Goal: Transaction & Acquisition: Purchase product/service

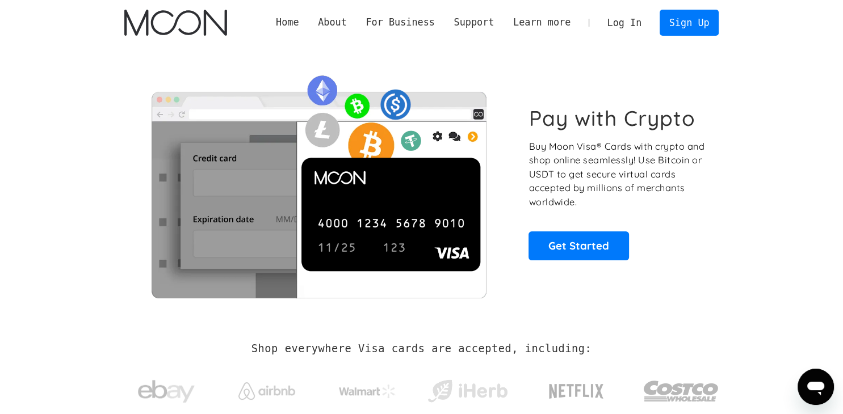
click at [645, 24] on link "Log In" at bounding box center [624, 22] width 53 height 25
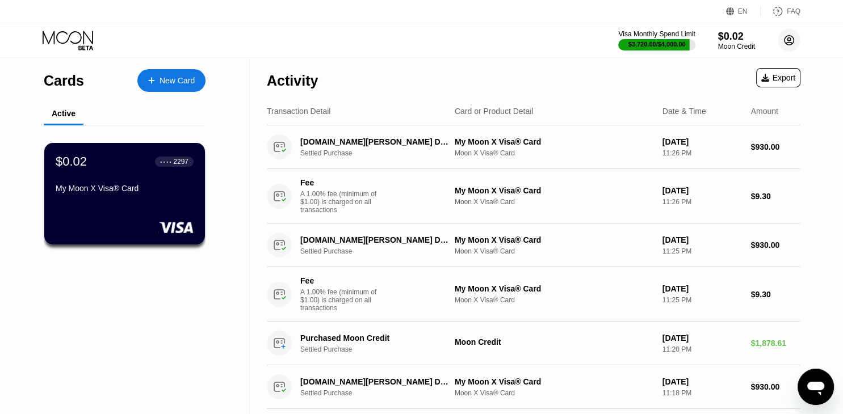
click at [794, 46] on circle at bounding box center [789, 40] width 23 height 23
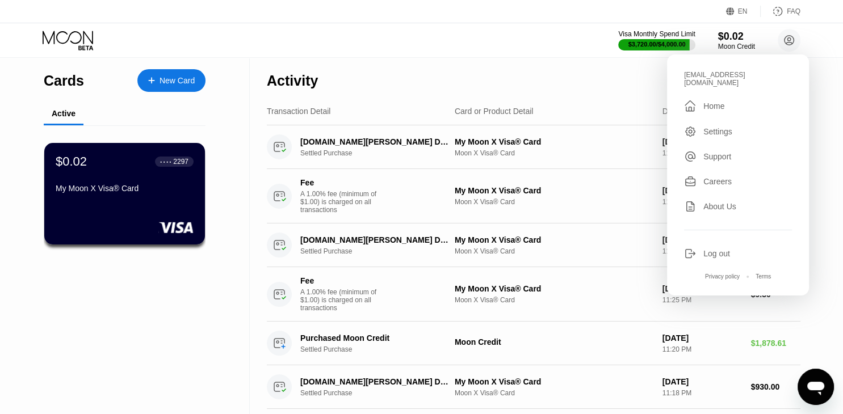
click at [714, 251] on div "Log out" at bounding box center [716, 253] width 27 height 9
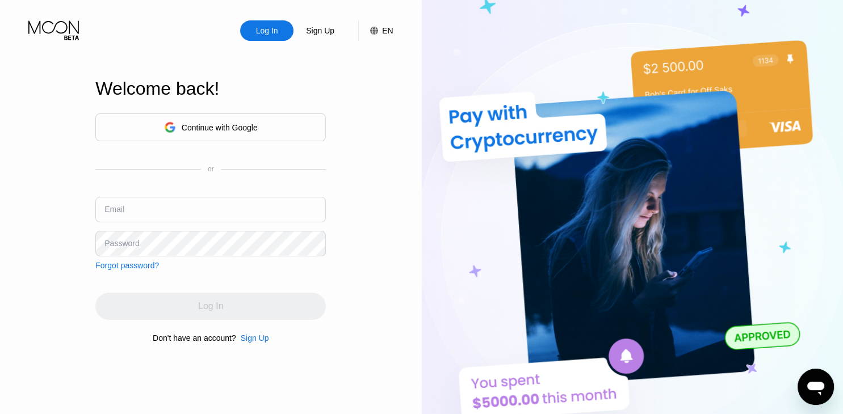
click at [256, 343] on div "Sign Up" at bounding box center [255, 338] width 28 height 9
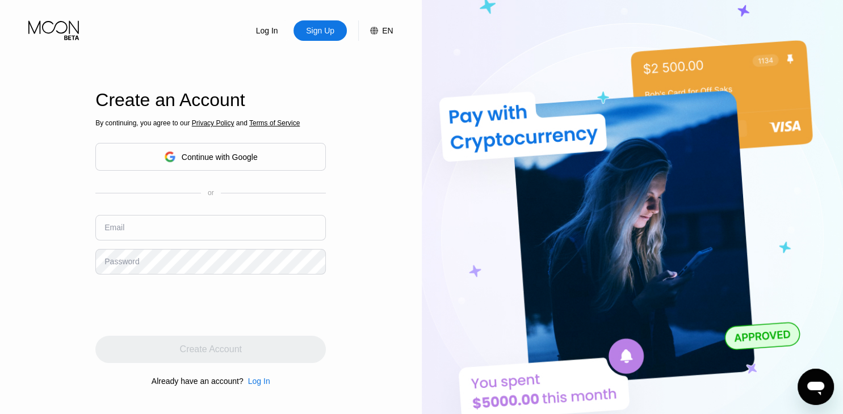
click at [188, 243] on div "Email" at bounding box center [210, 232] width 230 height 34
paste input "[EMAIL_ADDRESS][DOMAIN_NAME]"
click at [165, 234] on input "[EMAIL_ADDRESS][DOMAIN_NAME]" at bounding box center [210, 228] width 230 height 26
type input "[EMAIL_ADDRESS][DOMAIN_NAME]"
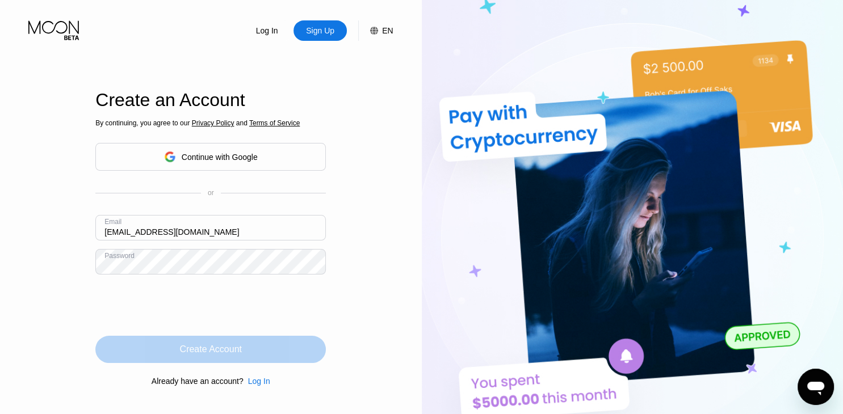
click at [224, 351] on div "Create Account" at bounding box center [211, 349] width 62 height 11
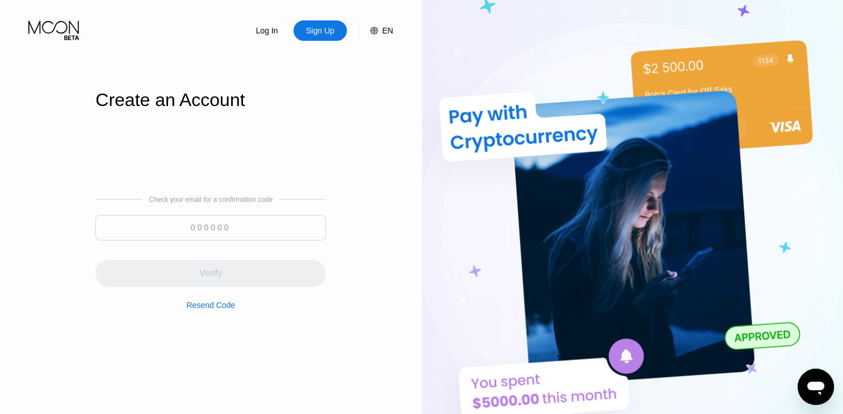
click at [215, 228] on input at bounding box center [210, 228] width 230 height 26
paste input "503440"
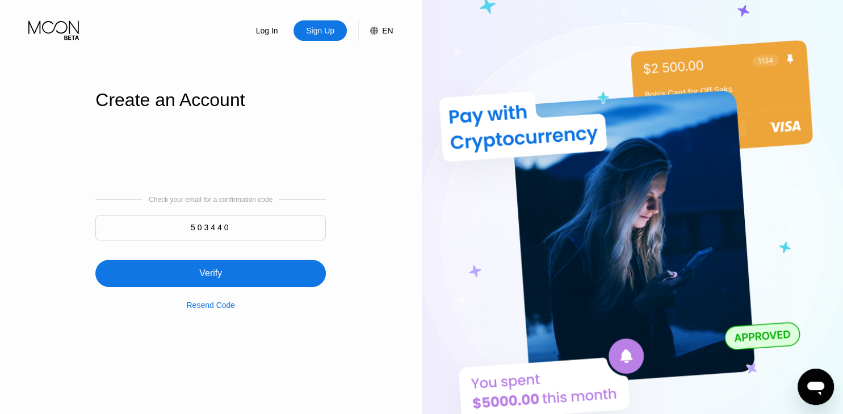
type input "503440"
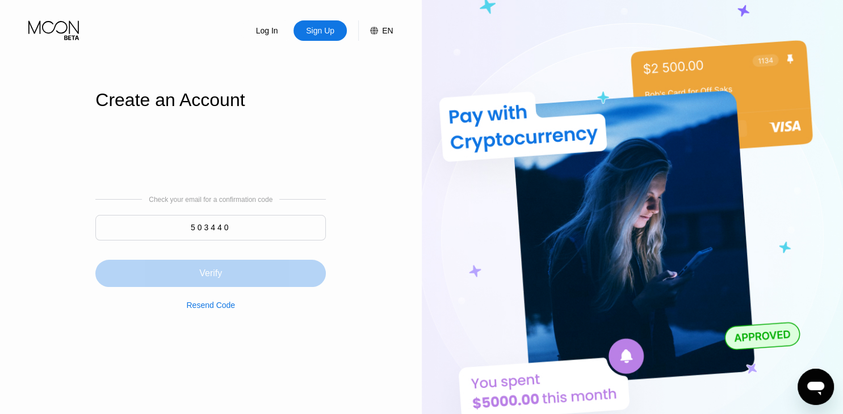
click at [223, 279] on div "Verify" at bounding box center [210, 273] width 230 height 27
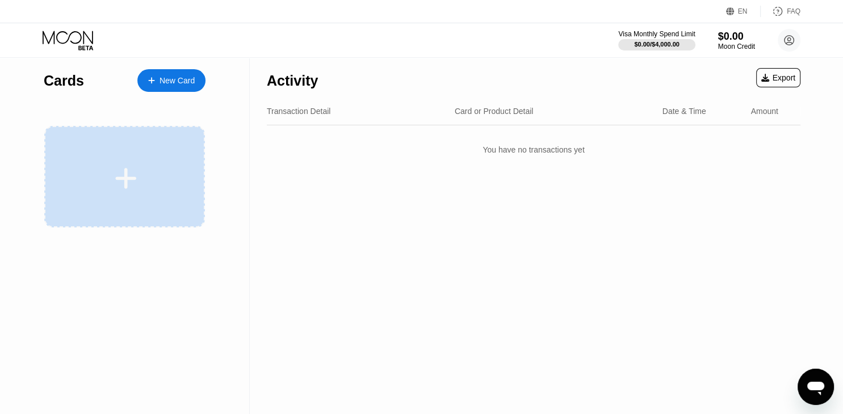
click at [177, 166] on div at bounding box center [126, 179] width 141 height 26
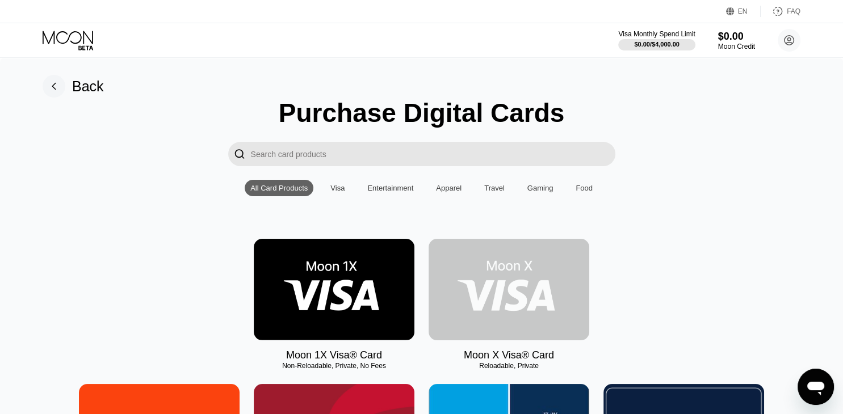
click at [523, 300] on img at bounding box center [509, 290] width 161 height 102
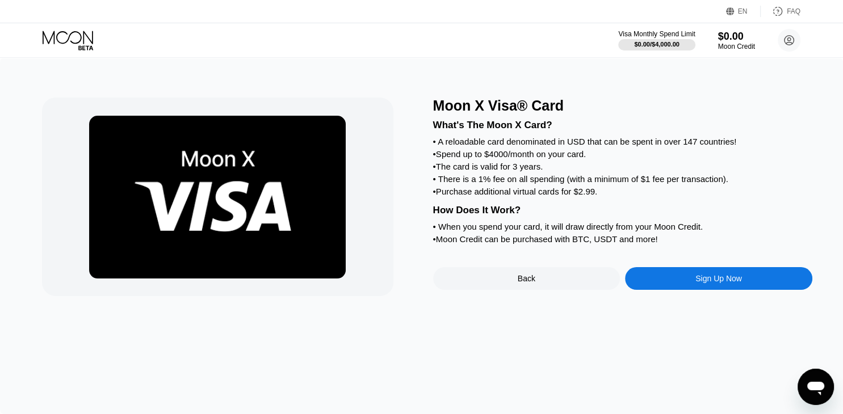
click at [698, 283] on div "Sign Up Now" at bounding box center [718, 278] width 47 height 9
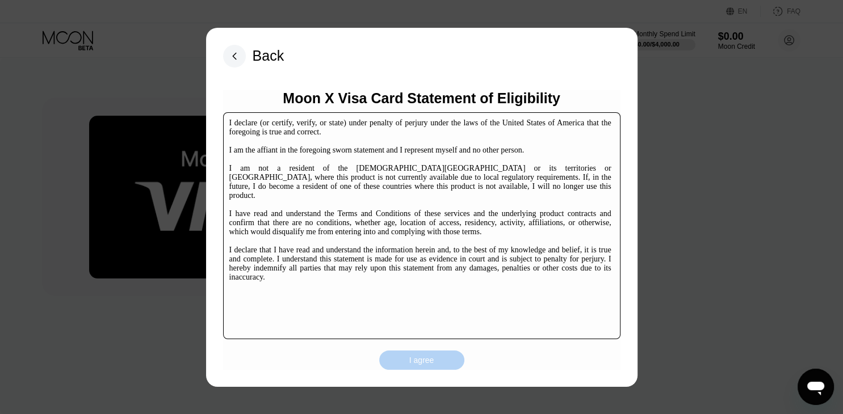
click at [417, 351] on div "I agree" at bounding box center [421, 360] width 85 height 19
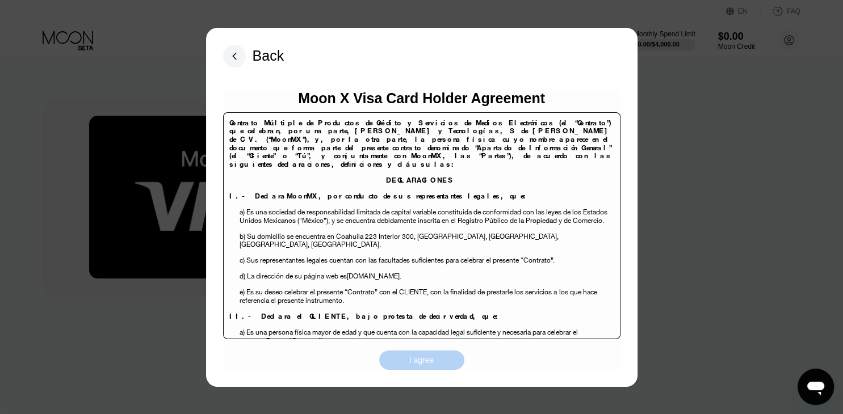
click at [446, 364] on div "I agree" at bounding box center [421, 360] width 85 height 19
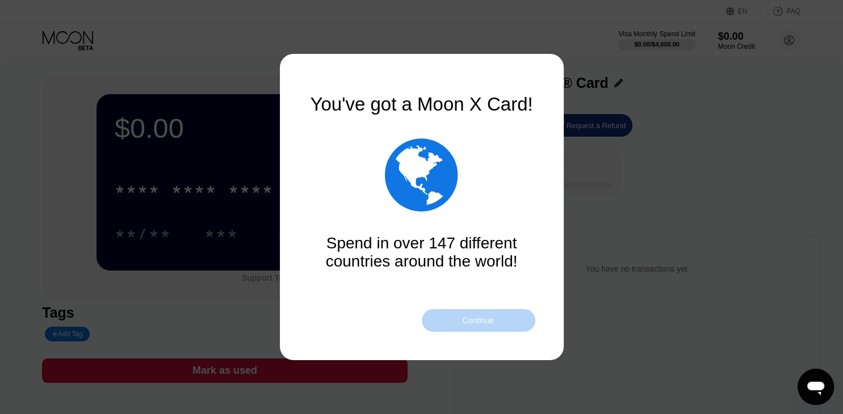
click at [498, 327] on div "Continue" at bounding box center [479, 320] width 114 height 23
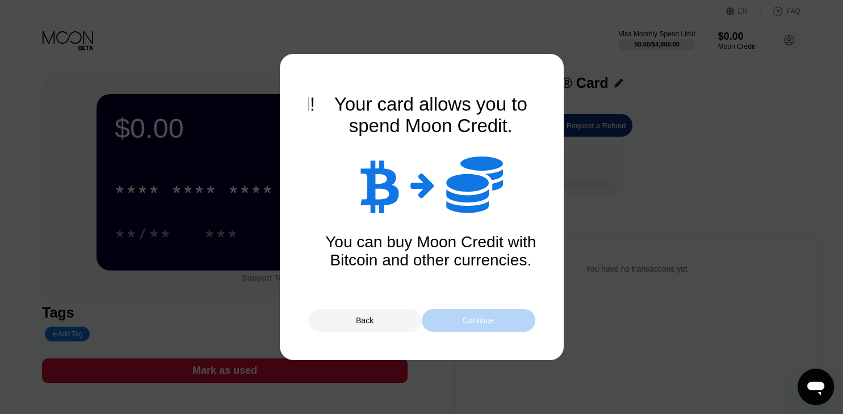
click at [498, 327] on div "Continue" at bounding box center [479, 320] width 114 height 23
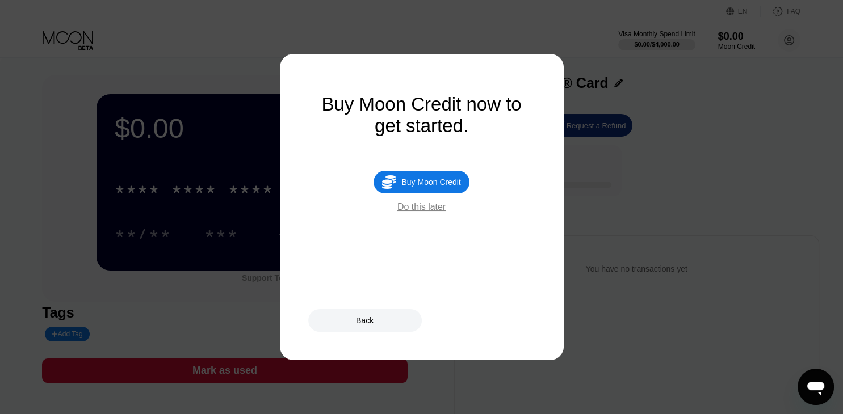
click at [411, 212] on div "Do this later" at bounding box center [421, 207] width 48 height 10
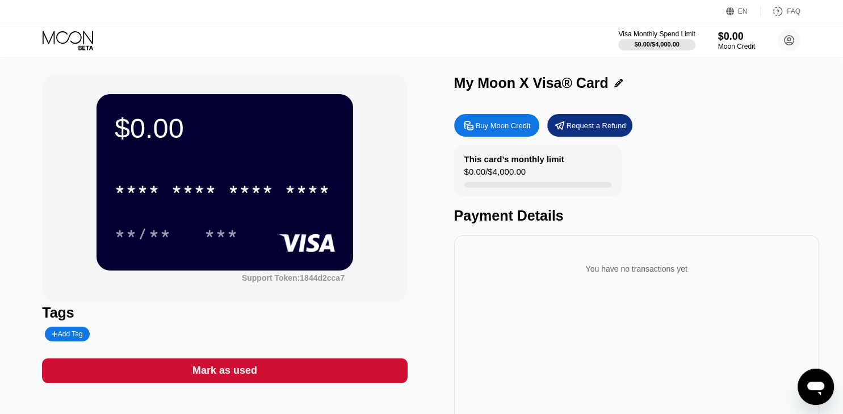
click at [505, 128] on div "Buy Moon Credit" at bounding box center [503, 126] width 55 height 10
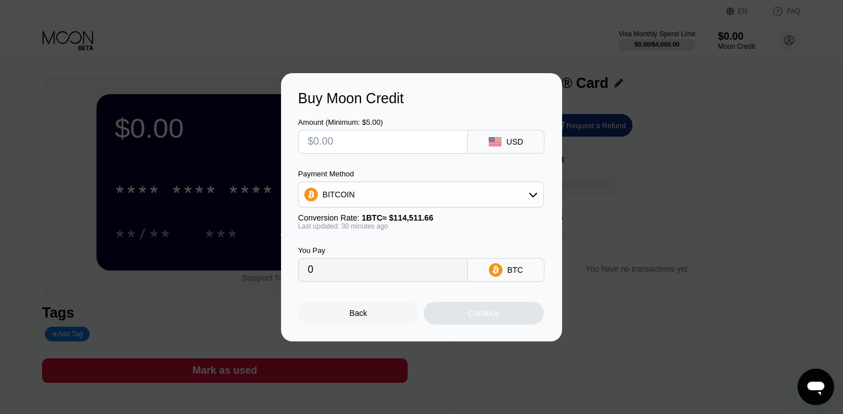
click at [347, 149] on input "text" at bounding box center [383, 142] width 150 height 23
type input "$1"
type input "0.00000874"
type input "$18"
type input "0.00015726"
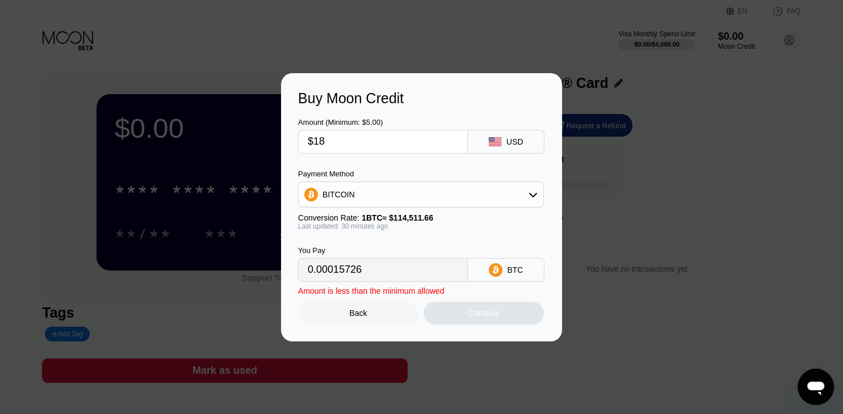
type input "$187"
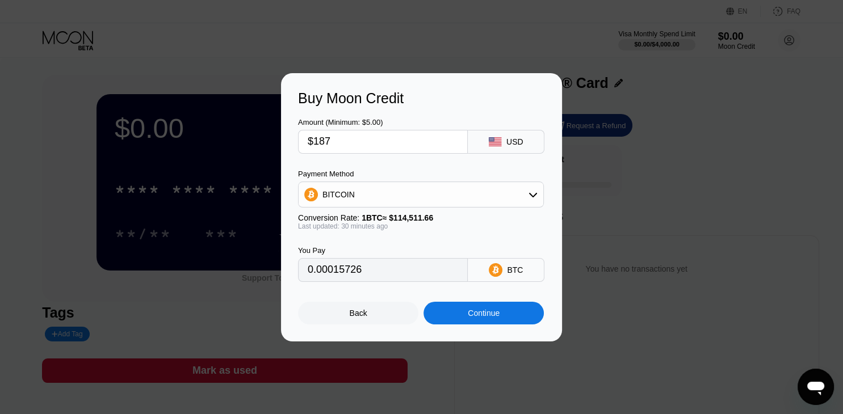
type input "0.00163374"
type input "$1878"
type input "0.01640730"
type input "$1878.6"
type input "0.01641254"
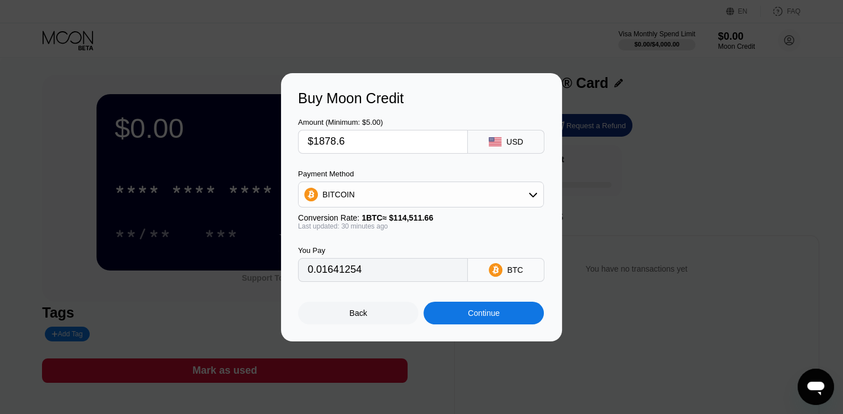
type input "$1878.60"
click at [421, 199] on div "BITCOIN" at bounding box center [421, 194] width 245 height 23
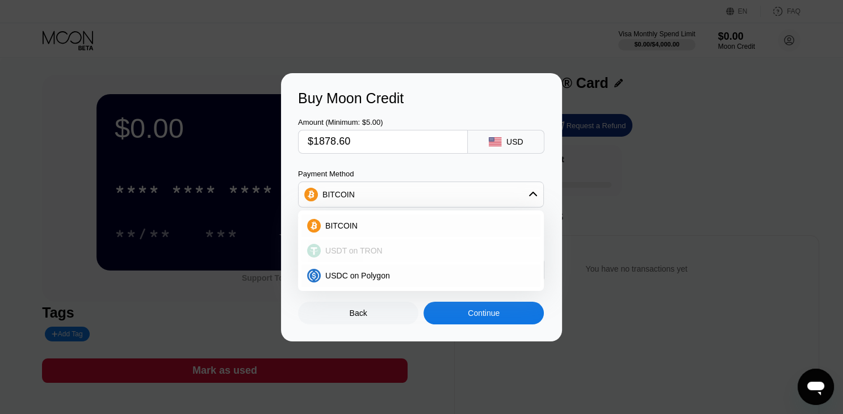
click at [396, 254] on div "USDT on TRON" at bounding box center [428, 250] width 214 height 9
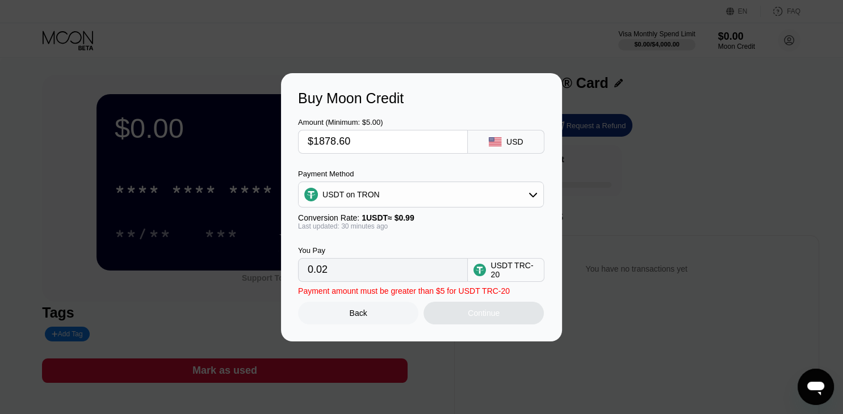
type input "1897.58"
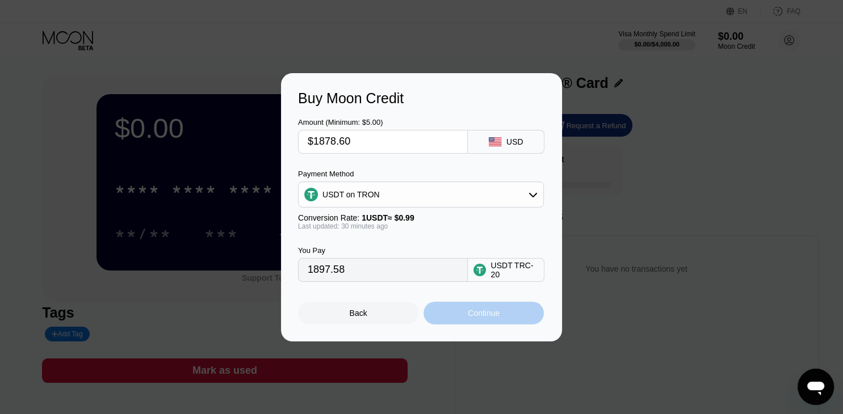
click at [495, 318] on div "Continue" at bounding box center [484, 313] width 32 height 9
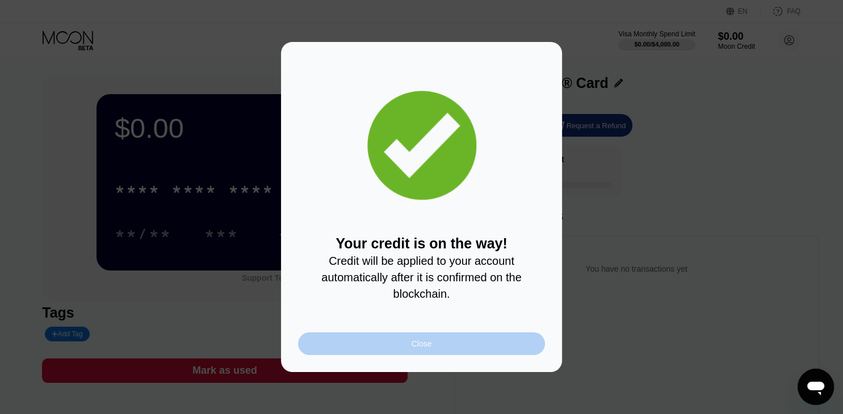
click at [401, 349] on div "Close" at bounding box center [421, 344] width 247 height 23
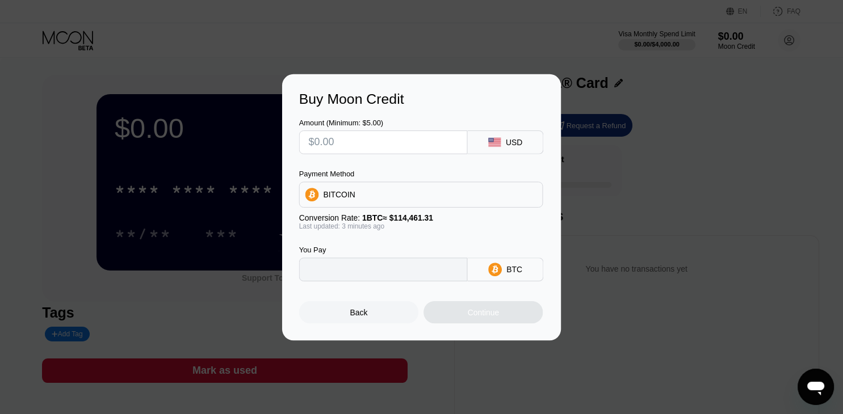
type input "0"
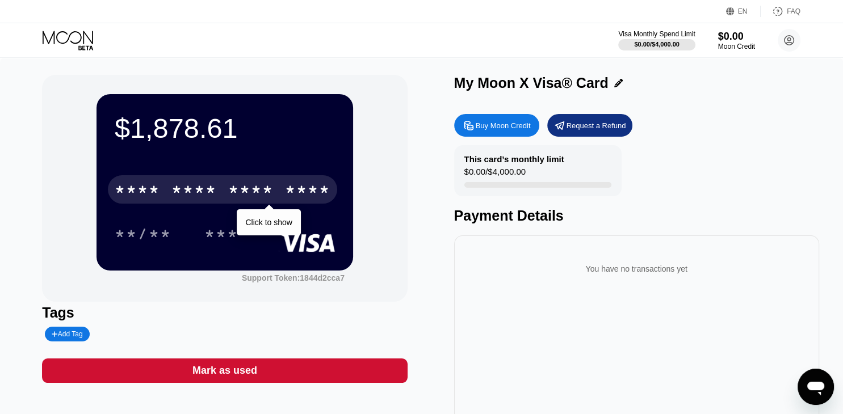
click at [177, 200] on div "* * * *" at bounding box center [193, 191] width 45 height 18
click at [186, 200] on div "* * * *" at bounding box center [193, 191] width 45 height 18
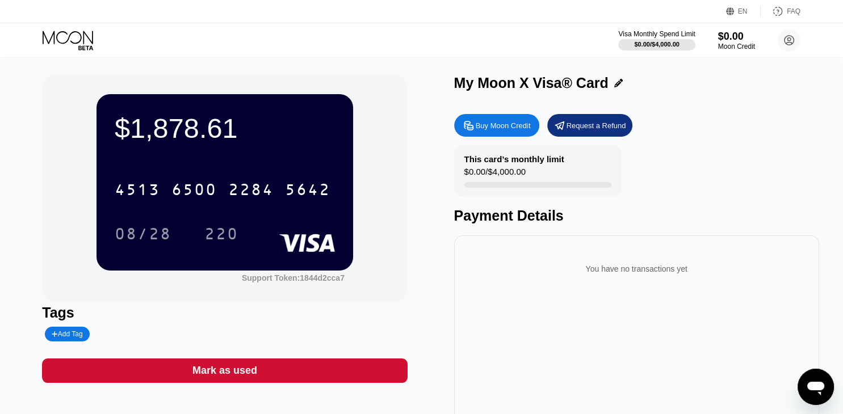
click at [503, 120] on div "Buy Moon Credit" at bounding box center [496, 125] width 85 height 23
type input "0"
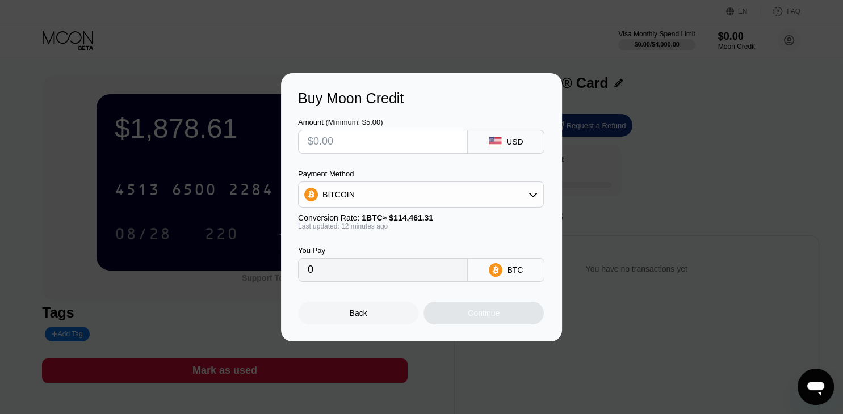
click at [429, 137] on input "text" at bounding box center [383, 142] width 150 height 23
type input "$1"
type input "0.00000874"
type input "$18"
type input "0.00015722"
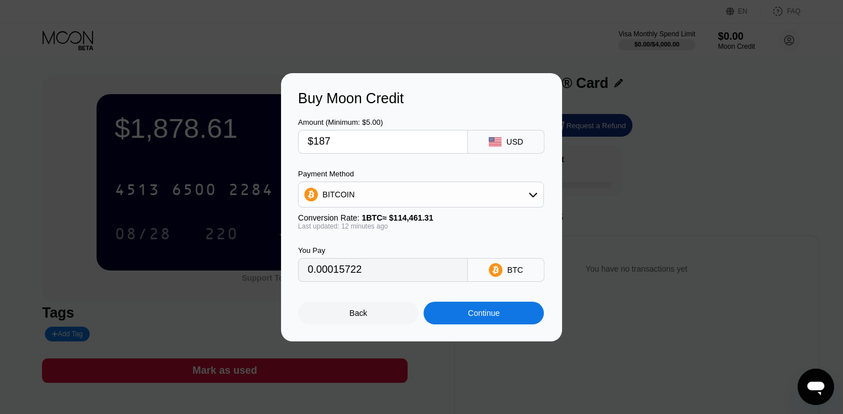
type input "$1878"
type input "0.01640230"
type input "$1878.6"
type input "0.01640754"
type input "$1878.60"
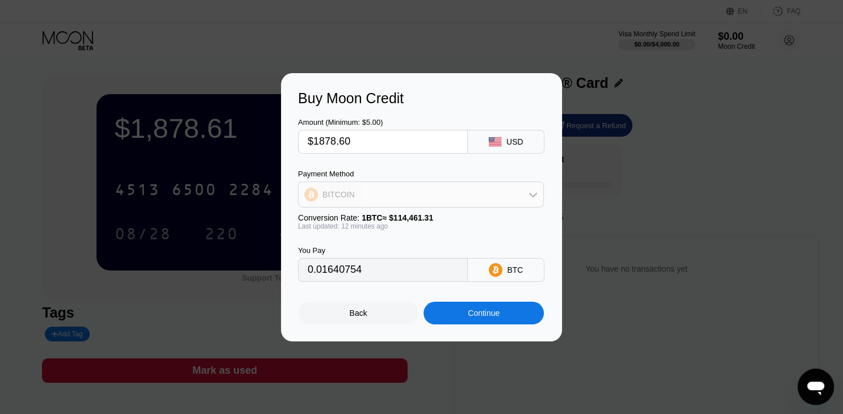
click at [429, 194] on div "BITCOIN" at bounding box center [421, 194] width 245 height 23
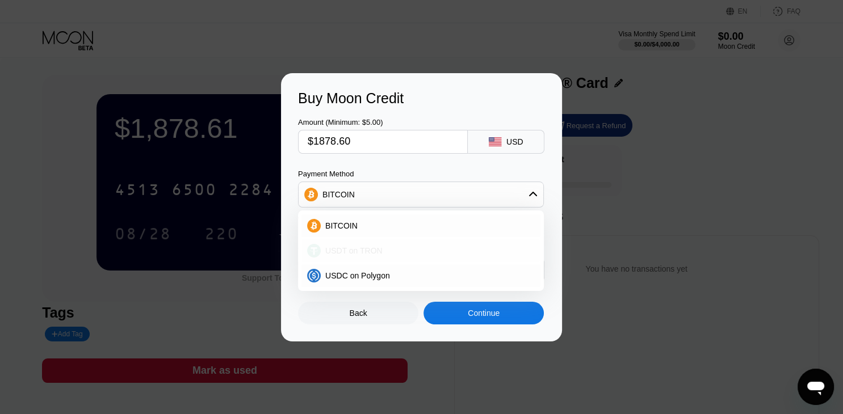
click at [401, 243] on div "USDT on TRON" at bounding box center [420, 251] width 239 height 23
type input "1897.58"
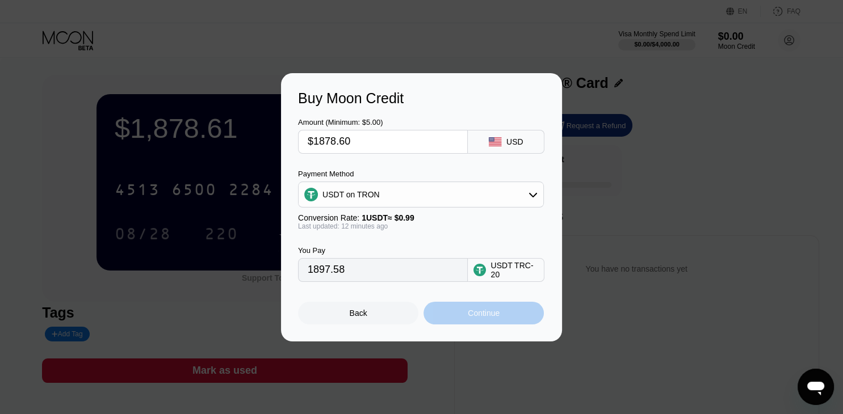
click at [480, 315] on div "Continue" at bounding box center [484, 313] width 32 height 9
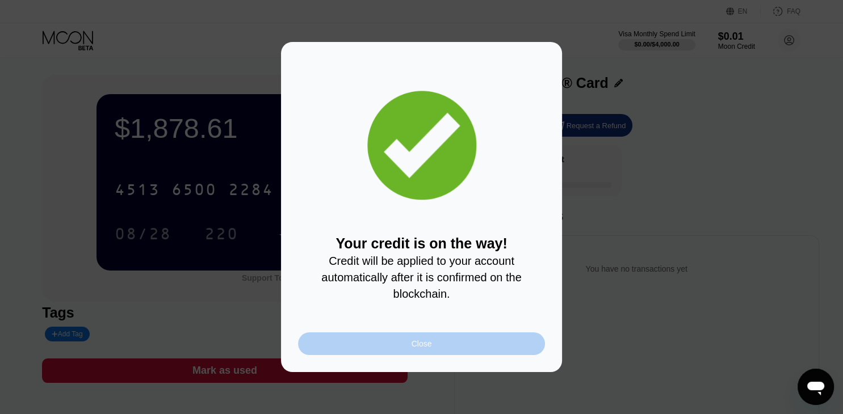
click at [403, 353] on div "Close" at bounding box center [421, 344] width 247 height 23
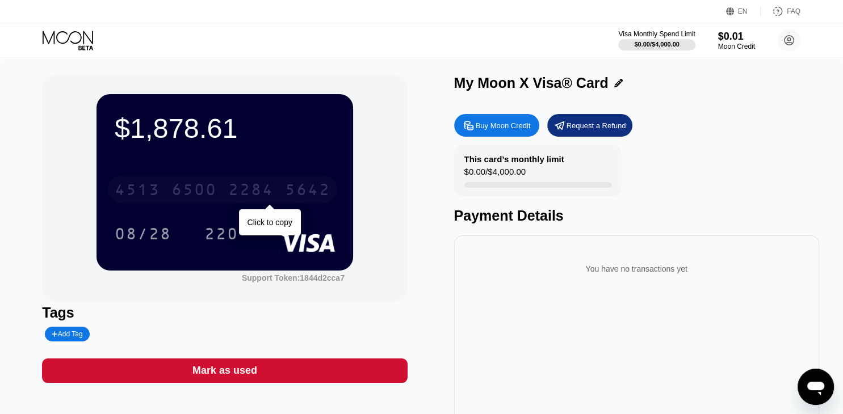
click at [185, 189] on div "6500" at bounding box center [193, 191] width 45 height 18
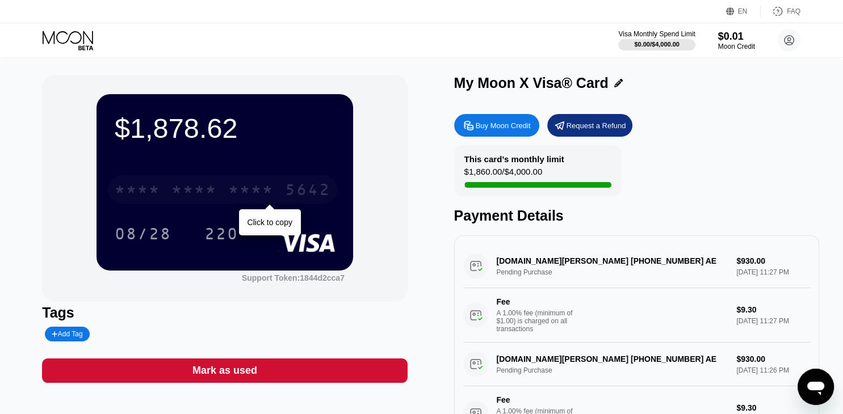
click at [255, 192] on div "* * * *" at bounding box center [250, 191] width 45 height 18
